Goal: Find contact information: Find contact information

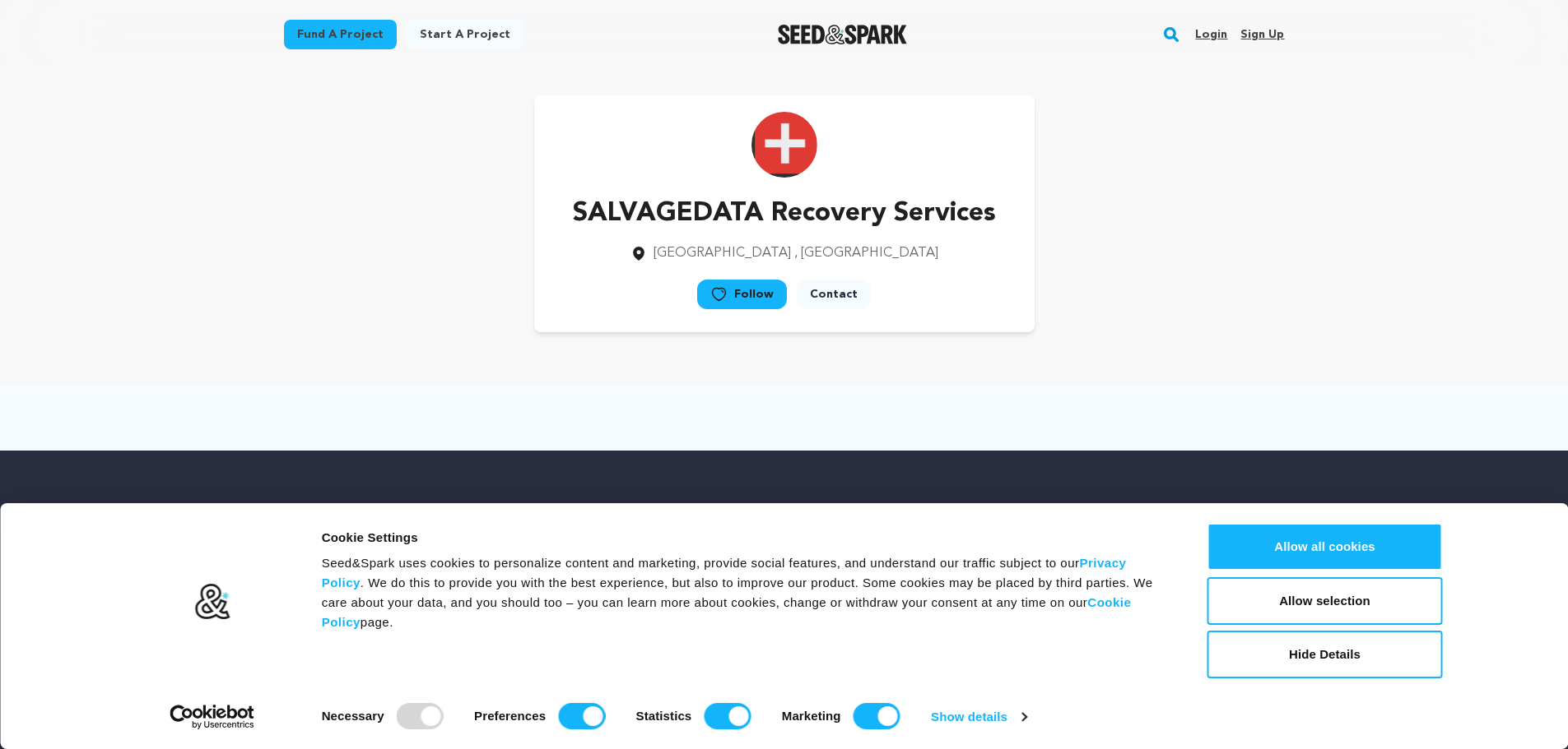
click at [820, 299] on link "Contact" at bounding box center [834, 294] width 74 height 29
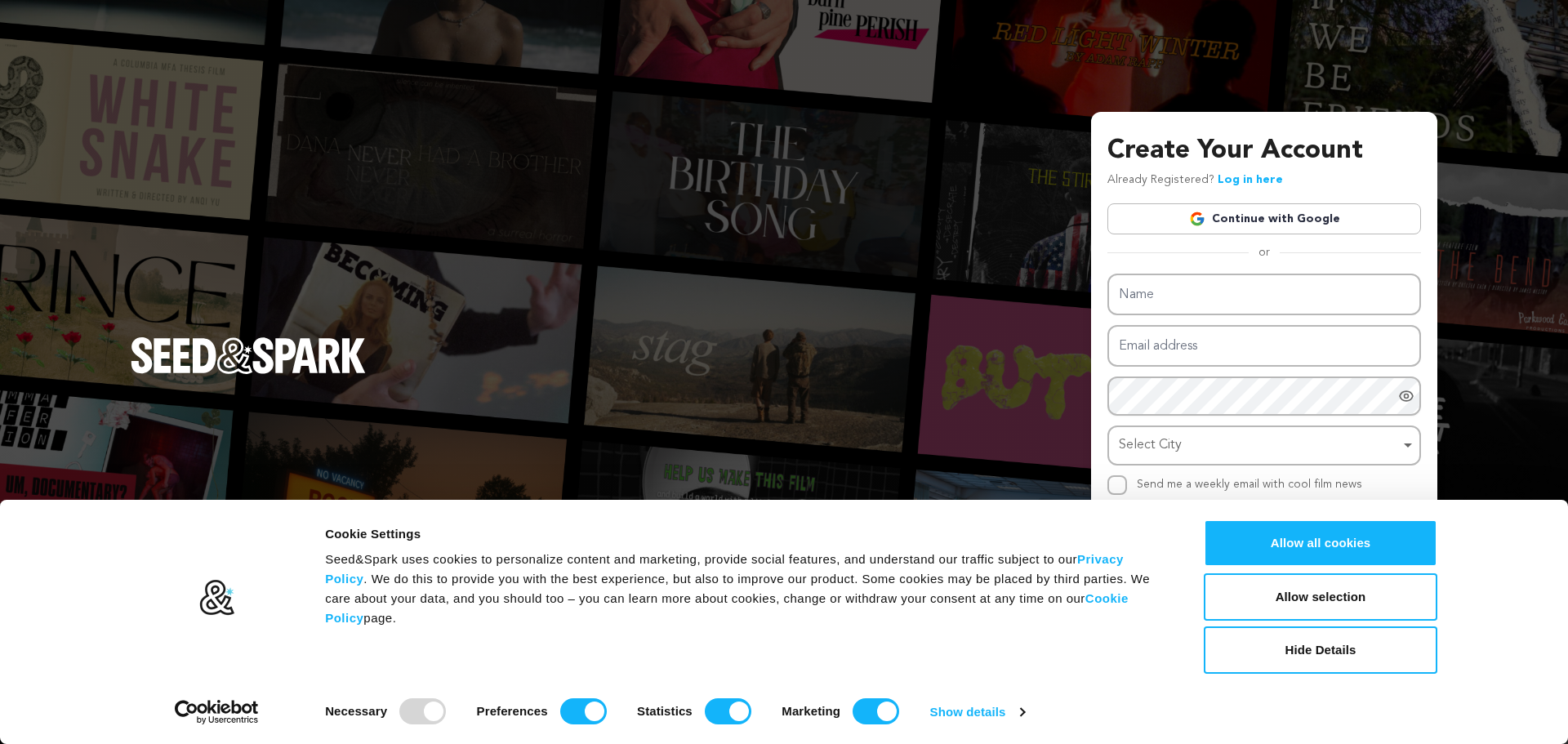
click at [1243, 223] on link "Continue with Google" at bounding box center [1263, 219] width 313 height 31
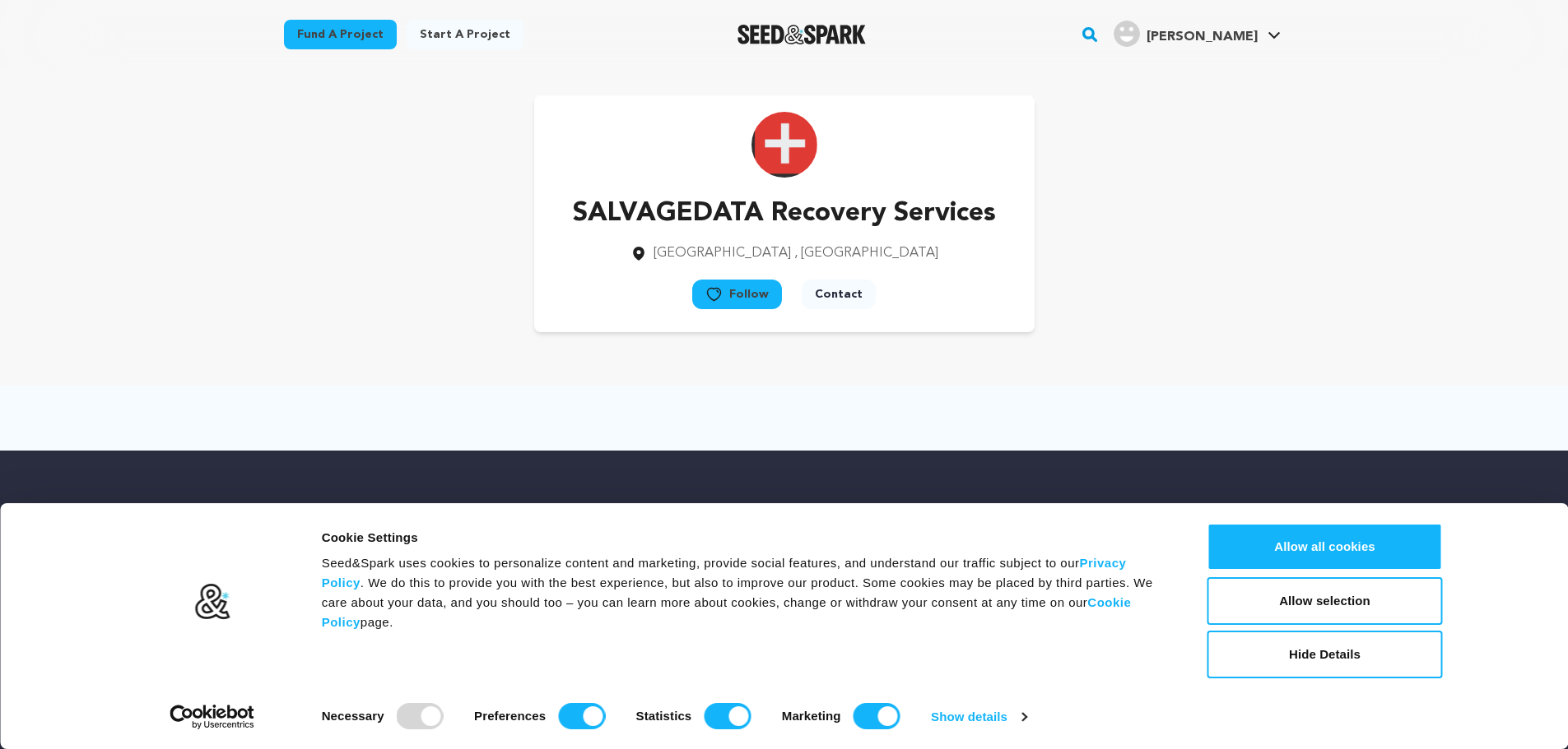
click at [851, 293] on button "Contact" at bounding box center [839, 294] width 74 height 29
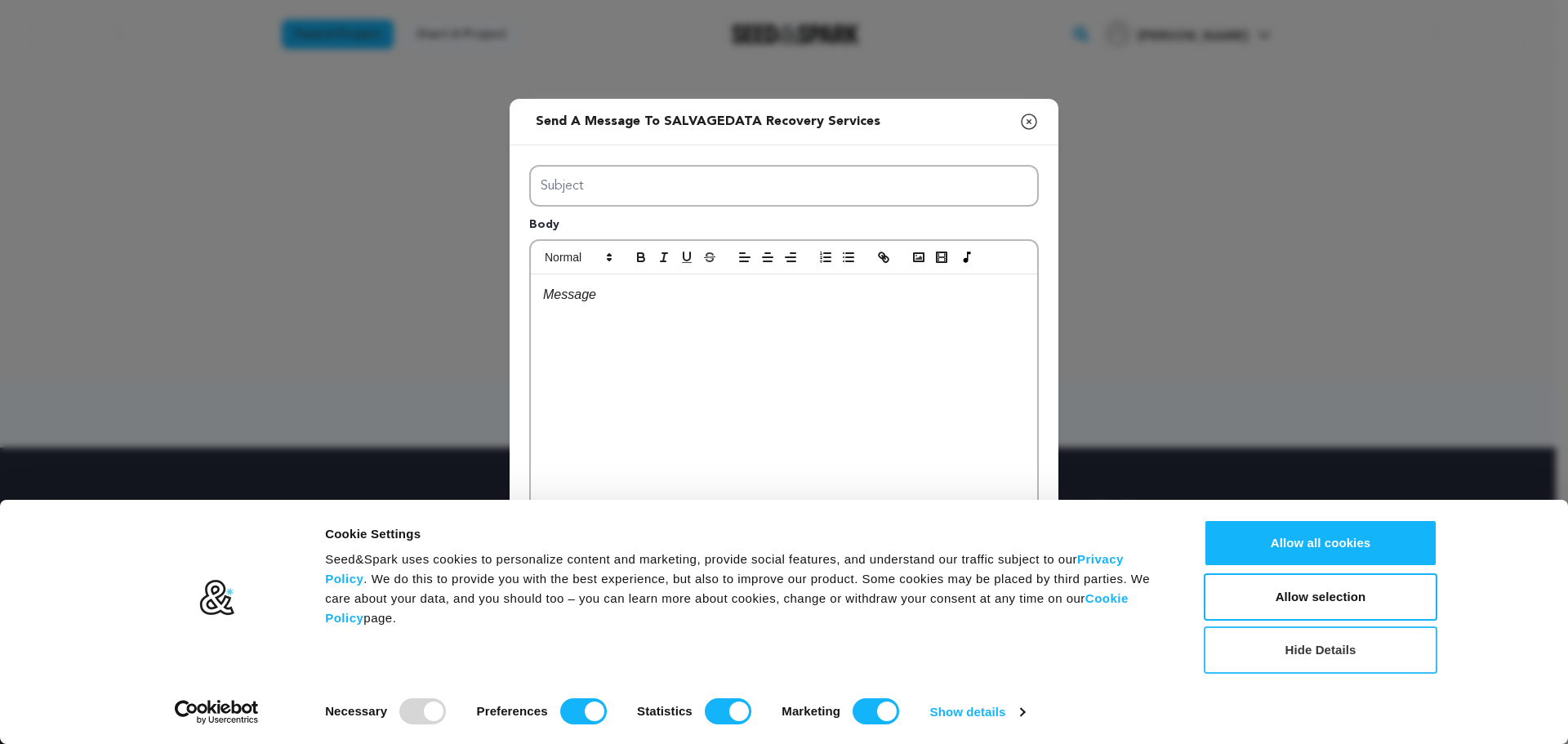
click at [1302, 658] on button "Hide Details" at bounding box center [1321, 649] width 234 height 47
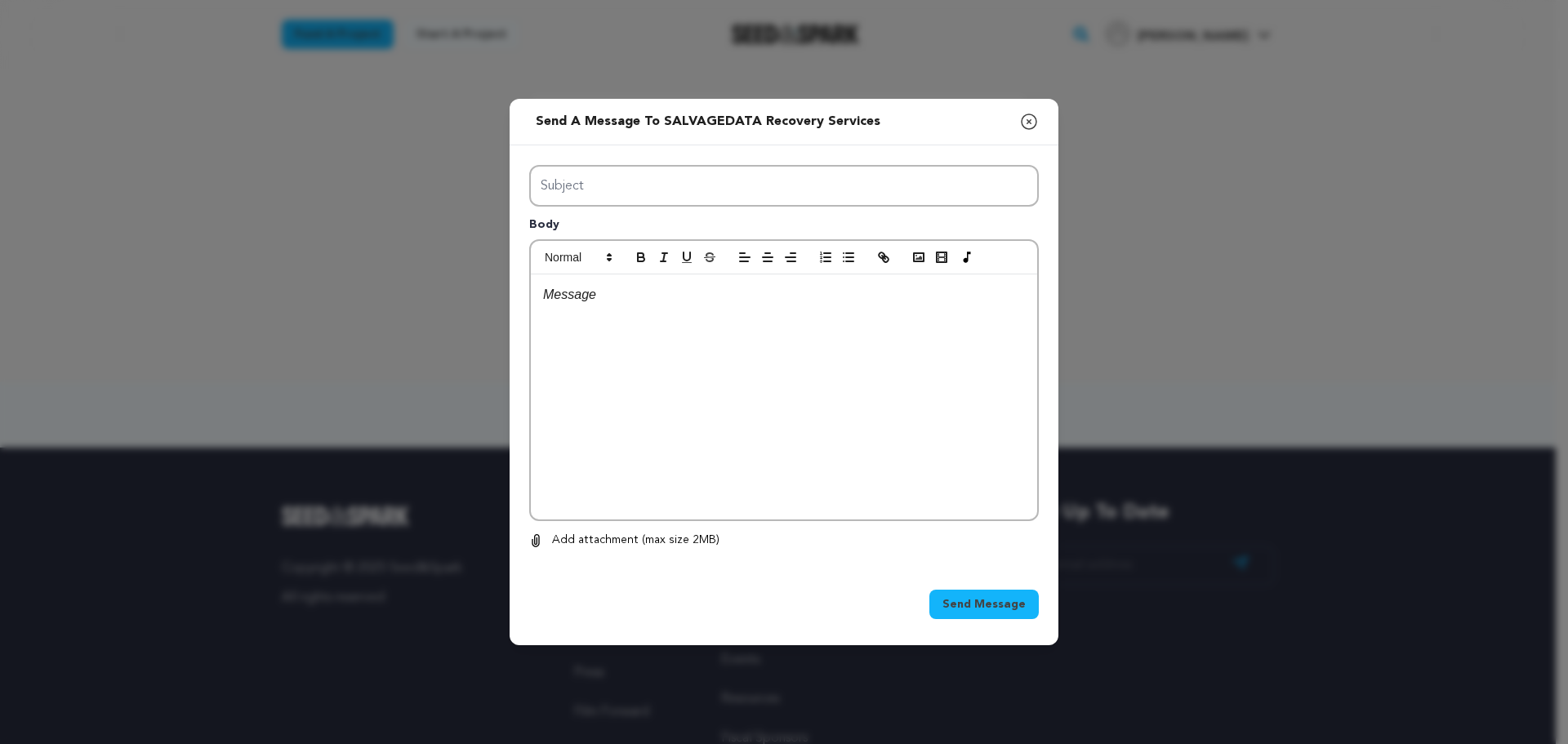
click at [1032, 119] on icon "button" at bounding box center [1029, 121] width 20 height 20
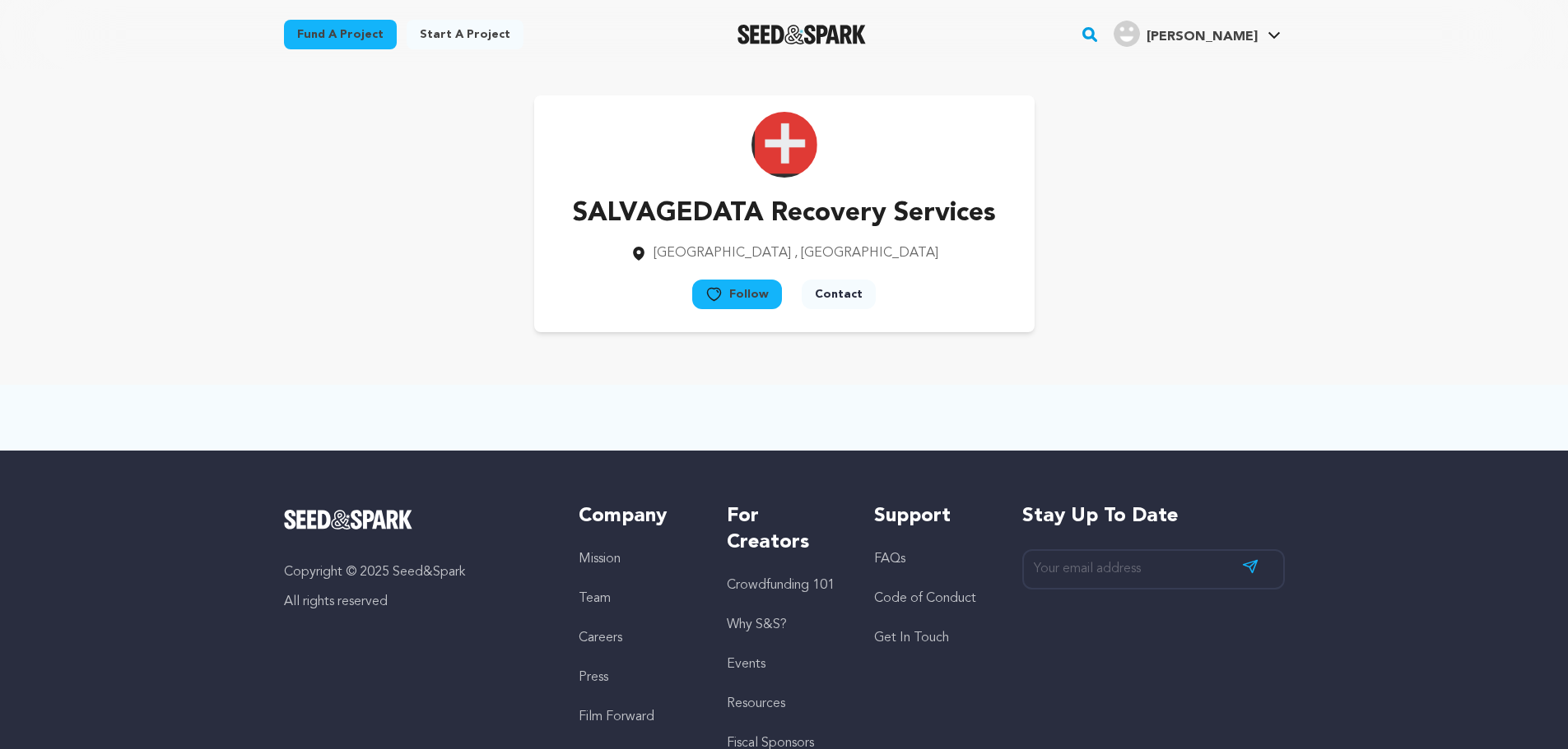
click at [747, 212] on p "SALVAGEDATA Recovery Services" at bounding box center [784, 214] width 423 height 40
click at [777, 129] on img at bounding box center [784, 144] width 66 height 66
click at [781, 251] on span "[GEOGRAPHIC_DATA]" at bounding box center [722, 253] width 138 height 13
click at [853, 253] on p "Toronto , Ontario" at bounding box center [784, 253] width 423 height 20
click at [816, 247] on span ", [GEOGRAPHIC_DATA]" at bounding box center [866, 253] width 144 height 13
